Goal: Find specific page/section

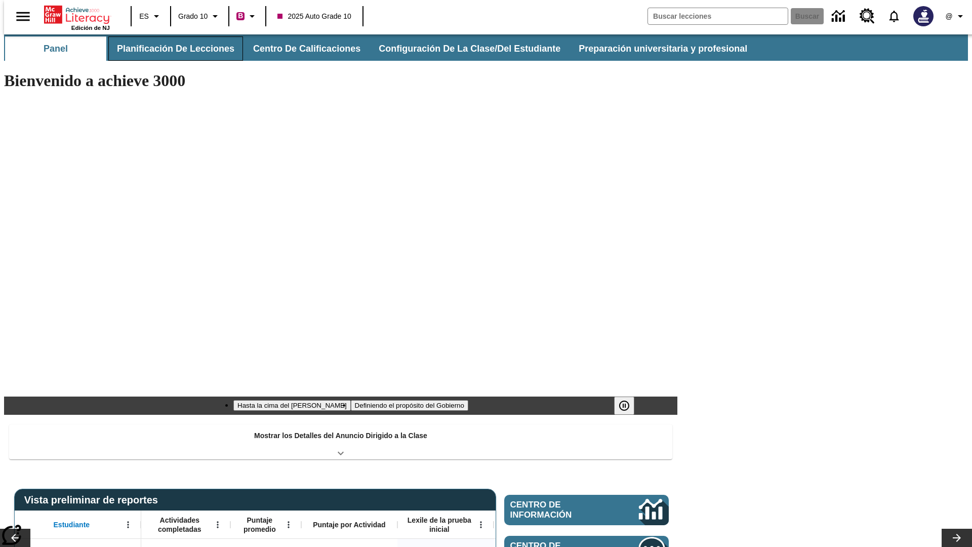
click at [170, 49] on button "Planificación de lecciones" at bounding box center [175, 48] width 135 height 24
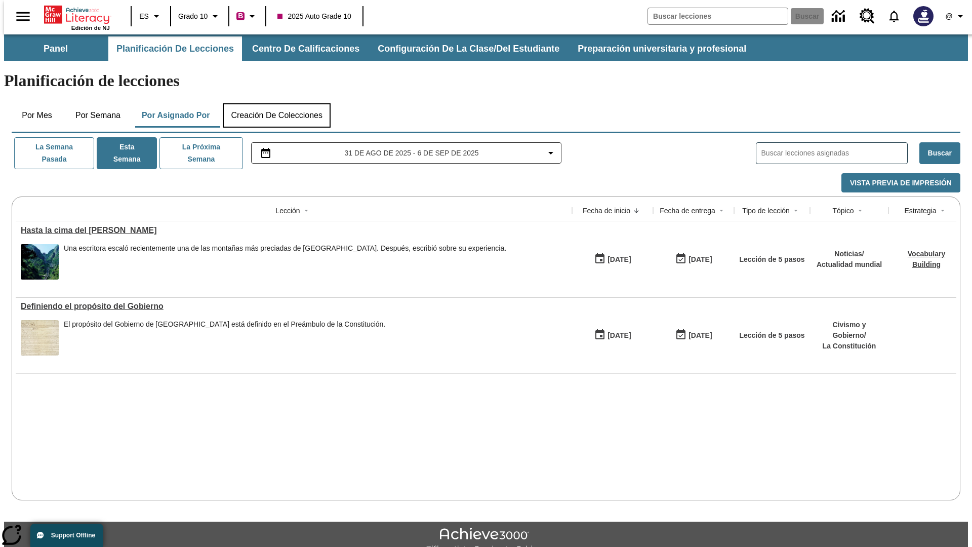
click at [277, 103] on button "Creación de colecciones" at bounding box center [277, 115] width 108 height 24
